Goal: Connect with others: Participate in discussion

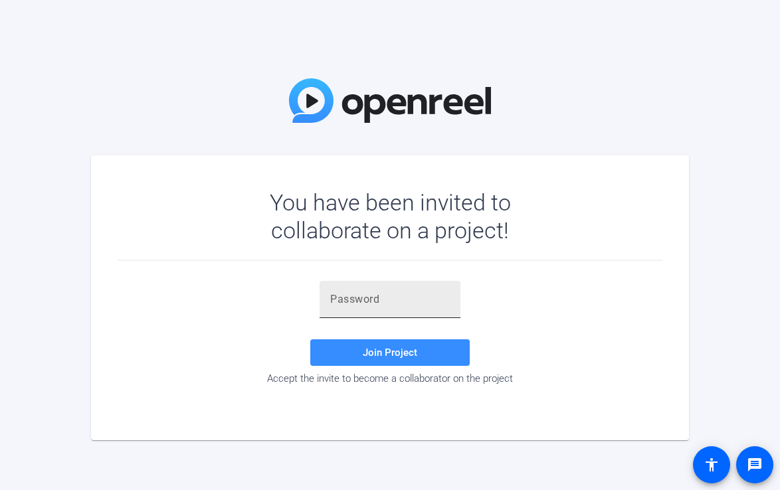
click at [397, 307] on input "text" at bounding box center [390, 300] width 120 height 16
paste input "d&Z6sq"
type input "d&Z6sq"
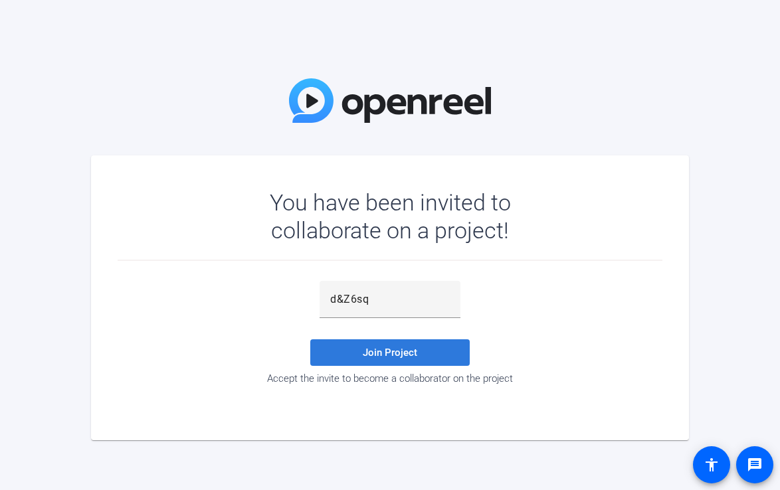
click at [392, 350] on span "Join Project" at bounding box center [390, 353] width 54 height 12
click at [397, 350] on span "Join Project" at bounding box center [390, 353] width 54 height 12
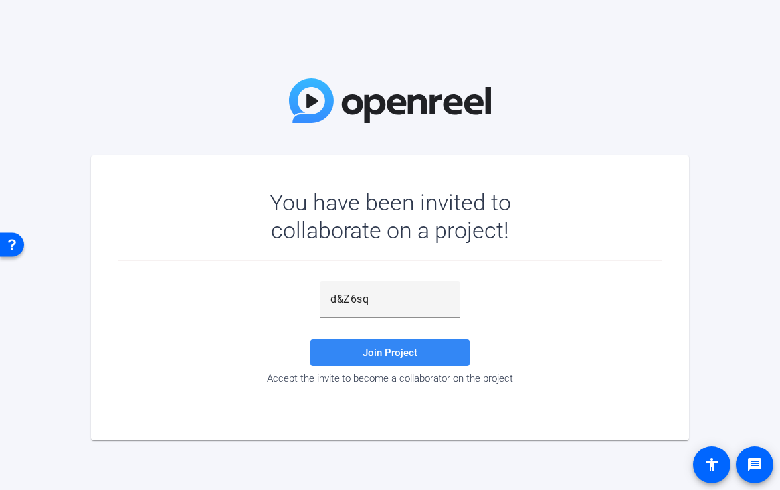
click at [399, 347] on span "Join Project" at bounding box center [390, 353] width 54 height 12
click at [406, 355] on span "Join Project" at bounding box center [390, 353] width 54 height 12
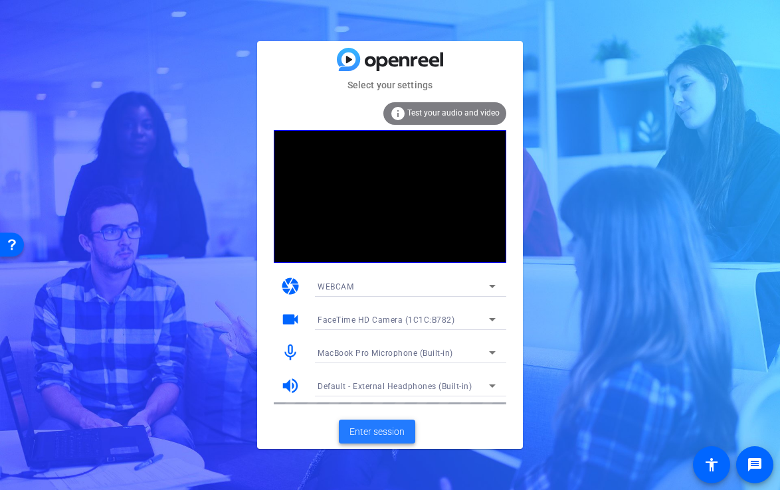
click at [388, 433] on span "Enter session" at bounding box center [376, 432] width 55 height 14
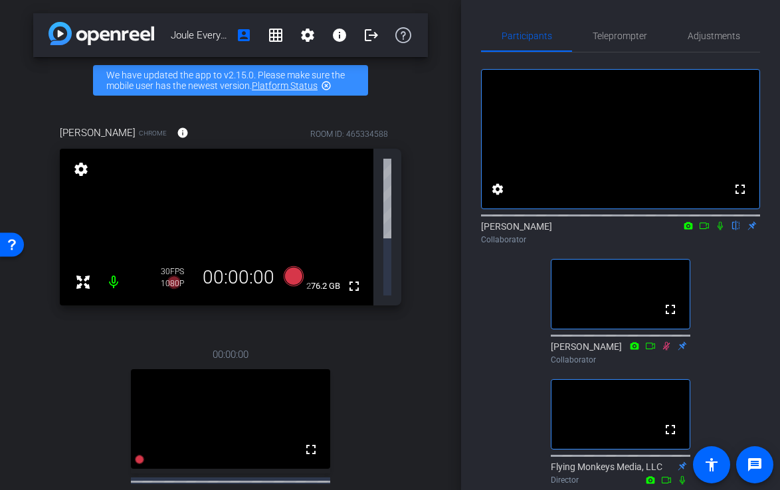
click at [717, 230] on icon at bounding box center [719, 225] width 11 height 9
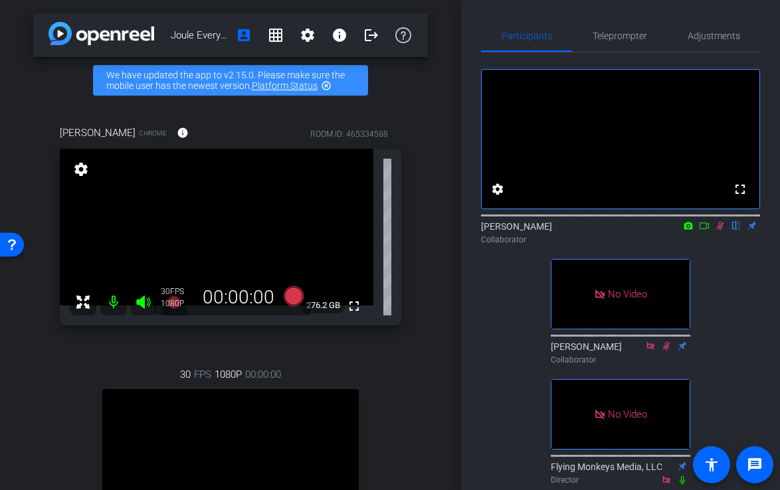
scroll to position [9, 0]
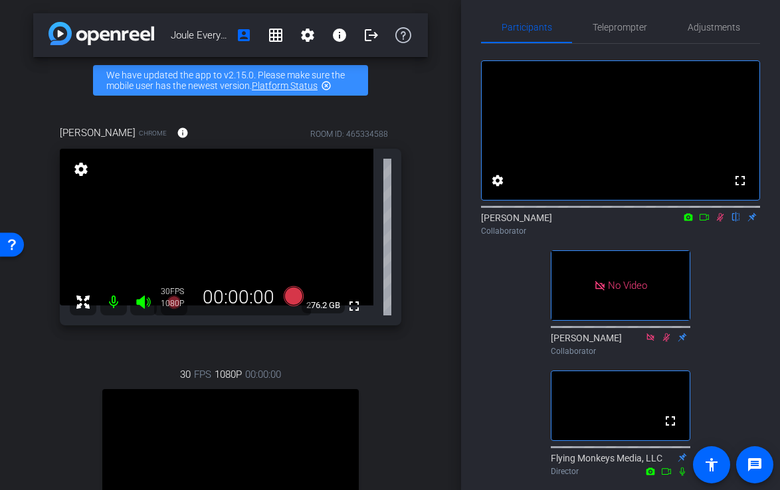
click at [704, 222] on icon at bounding box center [704, 216] width 11 height 9
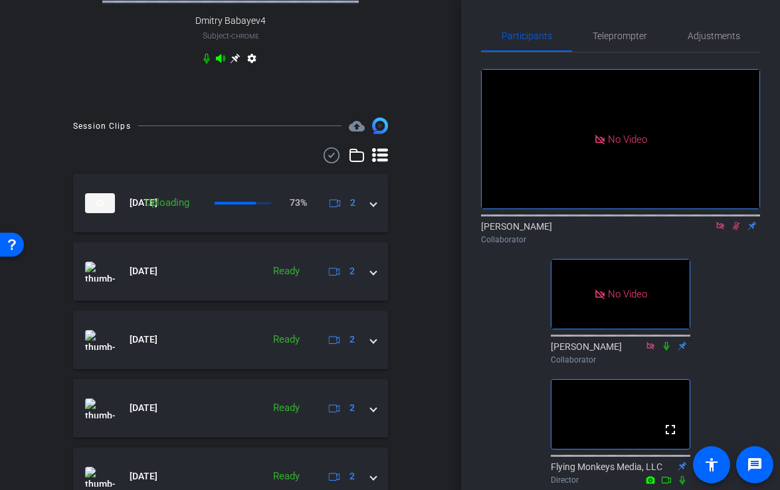
scroll to position [365, 0]
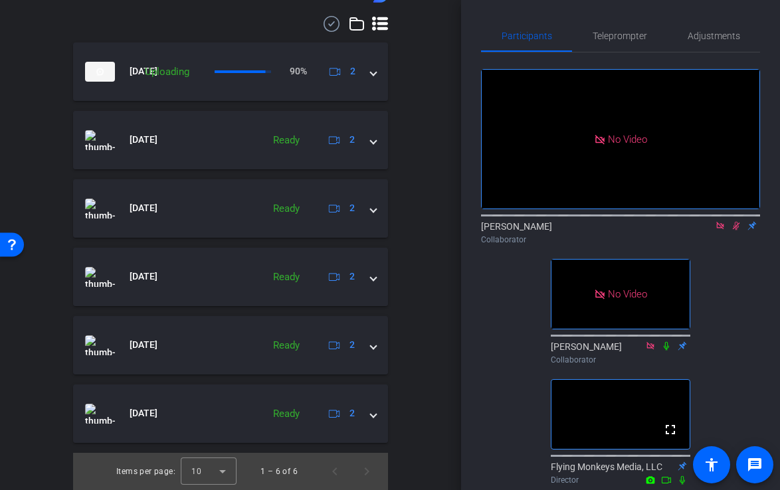
click at [736, 230] on icon at bounding box center [735, 225] width 11 height 9
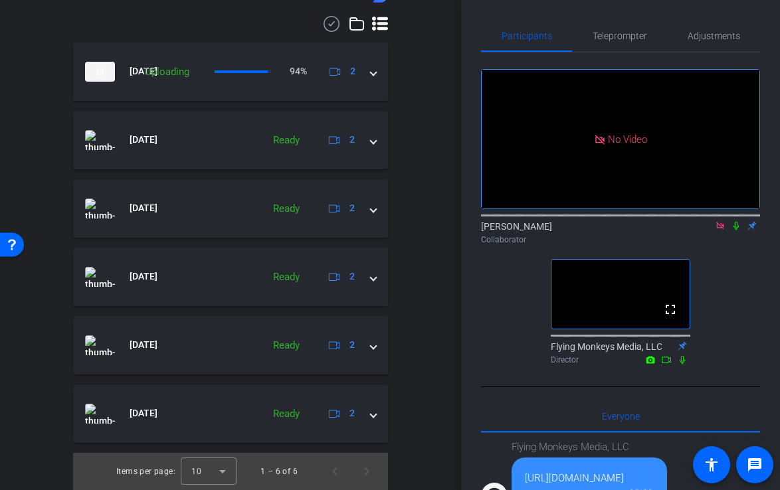
click at [734, 230] on icon at bounding box center [735, 225] width 11 height 9
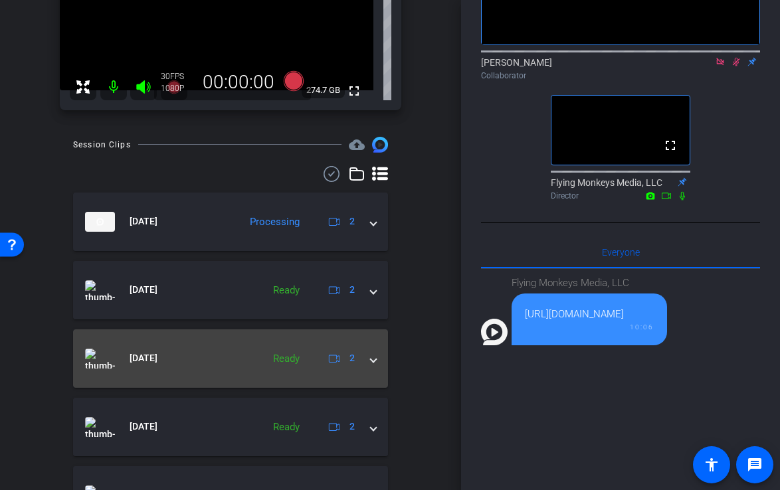
scroll to position [0, 0]
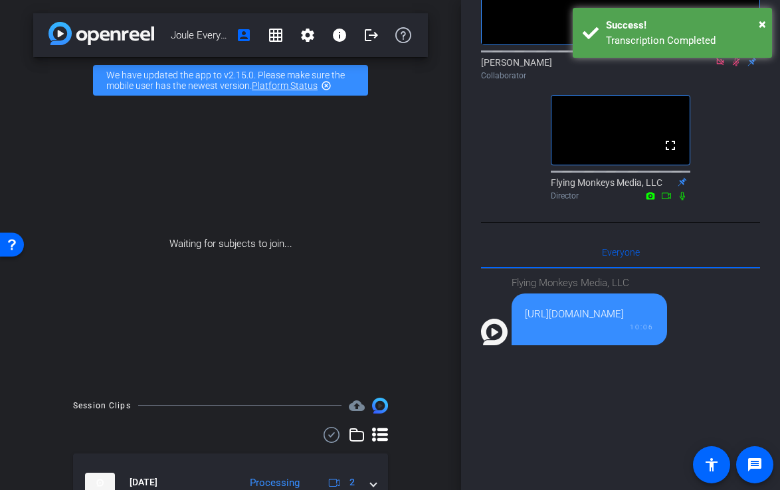
click at [733, 66] on icon at bounding box center [735, 61] width 11 height 9
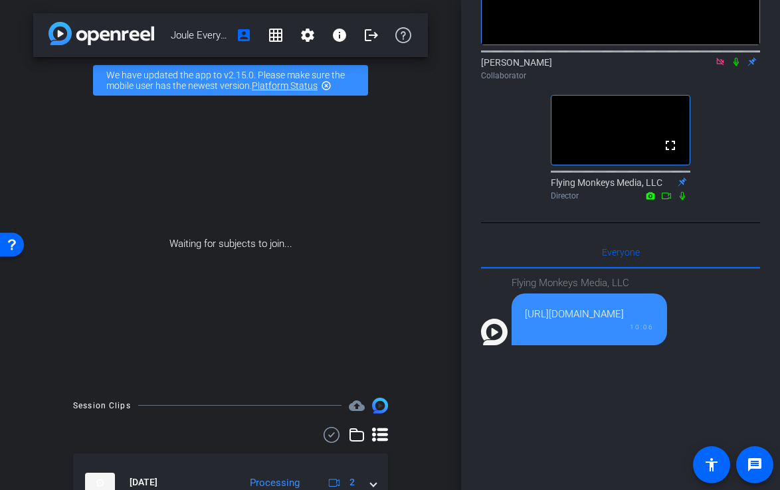
click at [736, 66] on icon at bounding box center [735, 61] width 11 height 9
click at [732, 66] on icon at bounding box center [735, 61] width 11 height 9
